Goal: Information Seeking & Learning: Check status

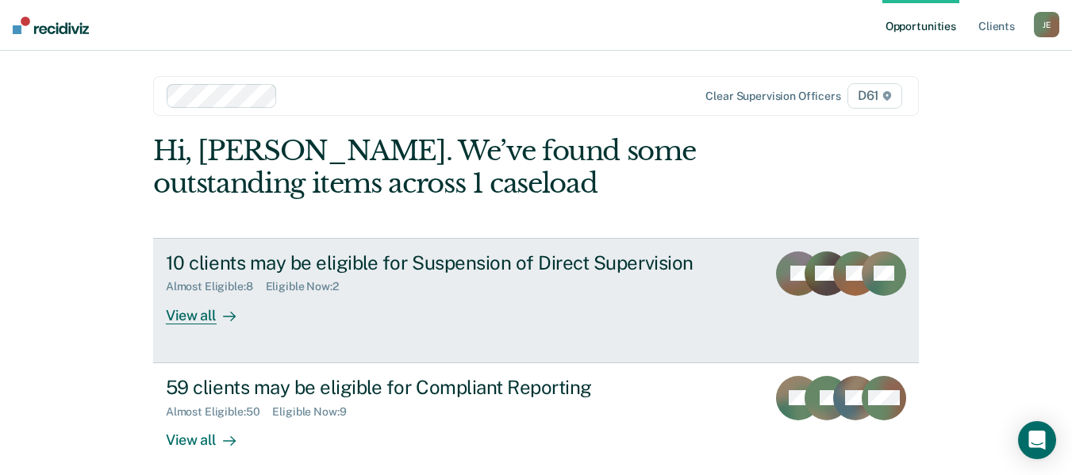
click at [180, 316] on div "View all" at bounding box center [210, 308] width 89 height 31
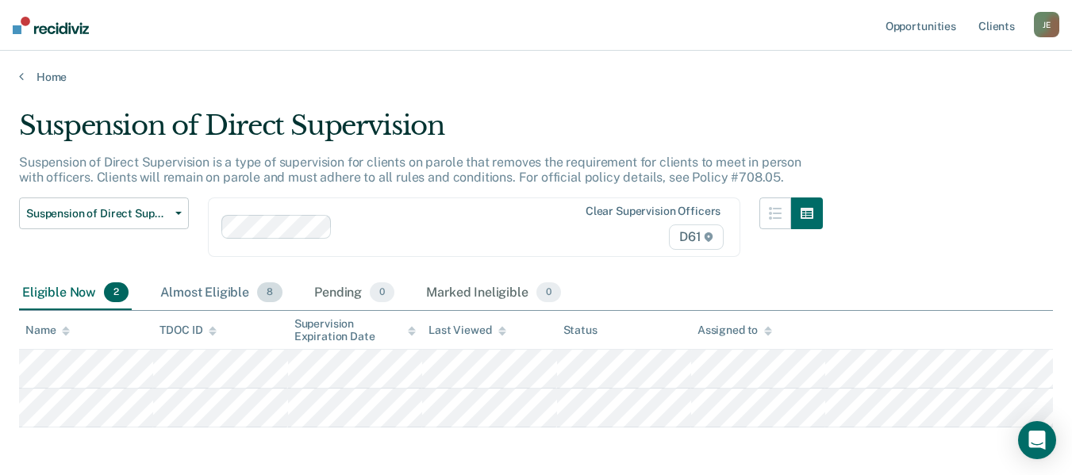
click at [233, 291] on div "Almost Eligible 8" at bounding box center [221, 293] width 128 height 35
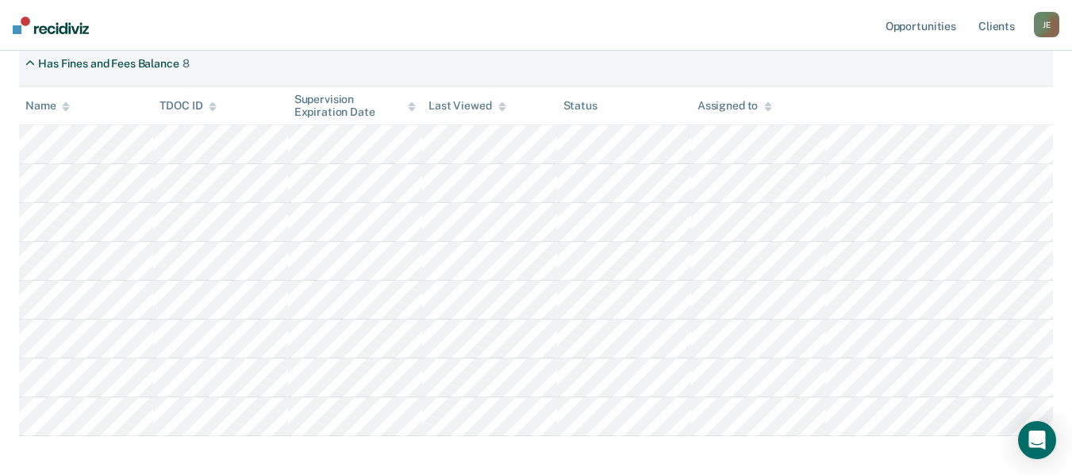
scroll to position [238, 0]
